Goal: Information Seeking & Learning: Learn about a topic

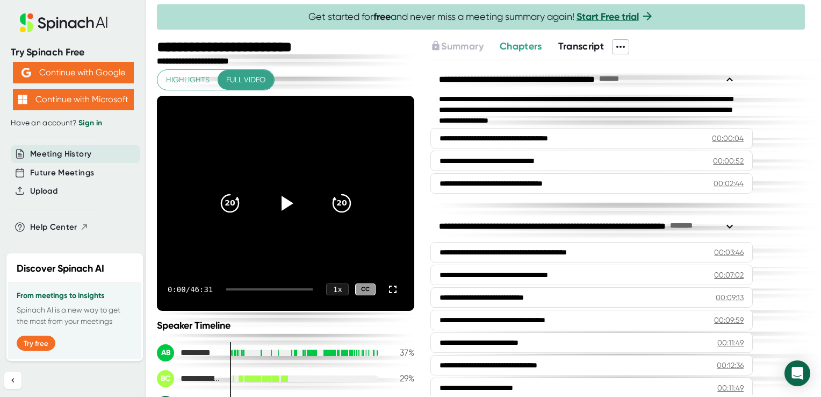
click at [597, 46] on span "Transcript" at bounding box center [581, 46] width 46 height 12
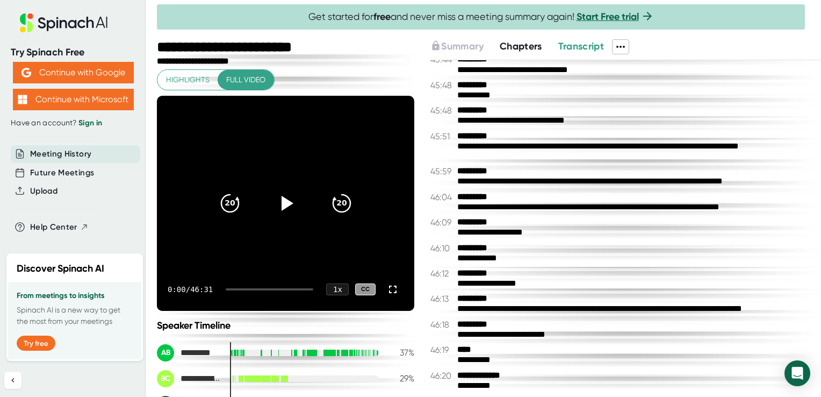
scroll to position [16712, 0]
